Goal: Task Accomplishment & Management: Manage account settings

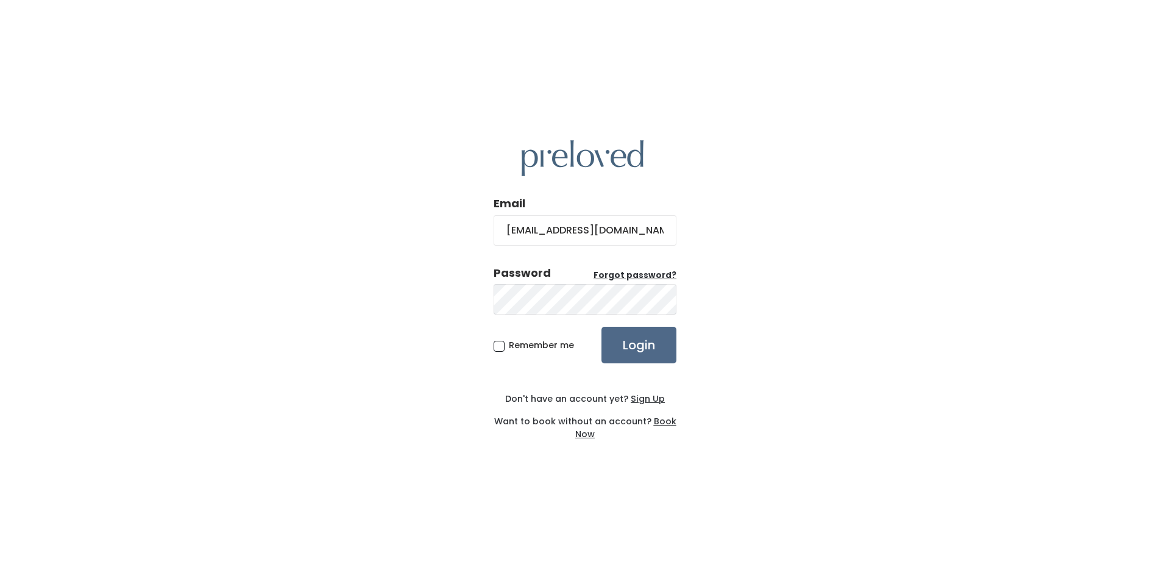
type input "[EMAIL_ADDRESS][DOMAIN_NAME]"
click at [601, 327] on input "Login" at bounding box center [638, 345] width 75 height 37
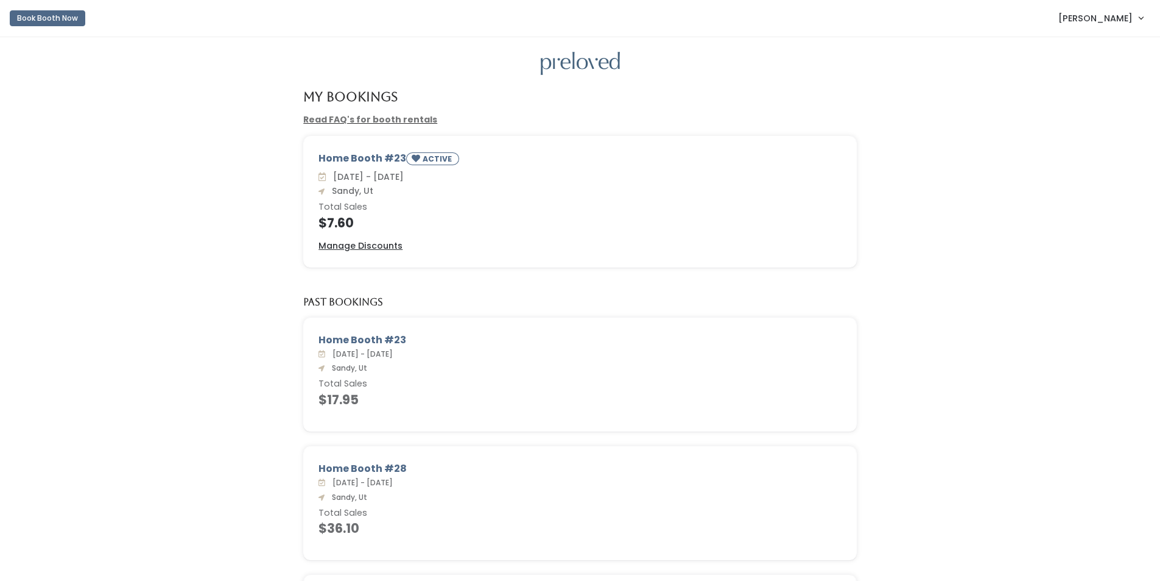
click at [1126, 18] on span "Jackie Sweeden" at bounding box center [1096, 18] width 74 height 13
click at [1095, 102] on button "Logout" at bounding box center [1100, 102] width 109 height 22
